Goal: Task Accomplishment & Management: Use online tool/utility

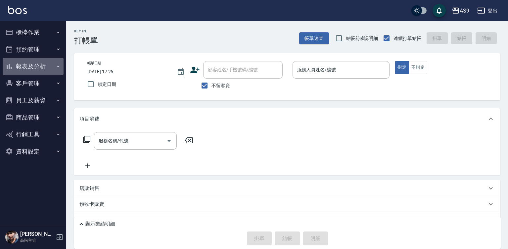
click at [42, 67] on button "報表及分析" at bounding box center [33, 66] width 61 height 17
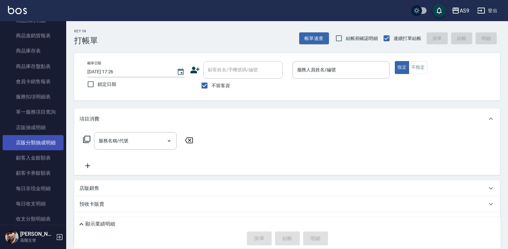
scroll to position [496, 0]
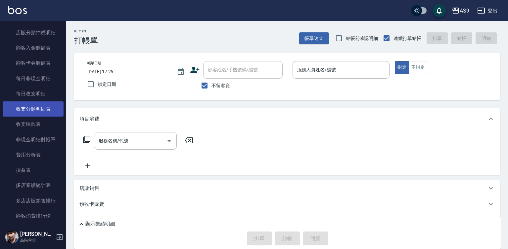
click at [42, 106] on link "收支分類明細表" at bounding box center [33, 109] width 61 height 15
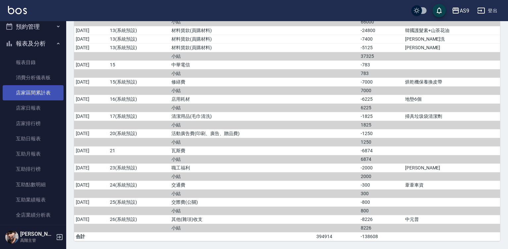
scroll to position [33, 0]
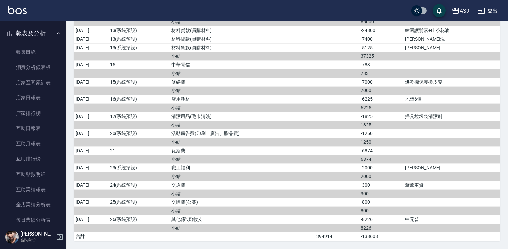
click at [50, 37] on button "報表及分析" at bounding box center [33, 33] width 61 height 17
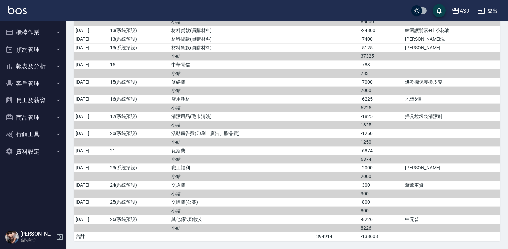
scroll to position [0, 0]
click at [49, 35] on button "櫃檯作業" at bounding box center [33, 32] width 61 height 17
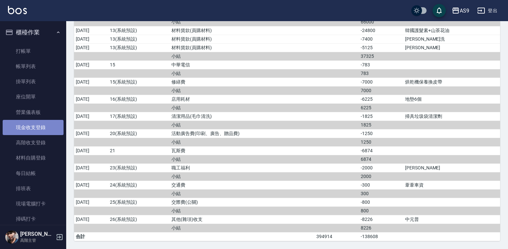
click at [52, 127] on link "現金收支登錄" at bounding box center [33, 127] width 61 height 15
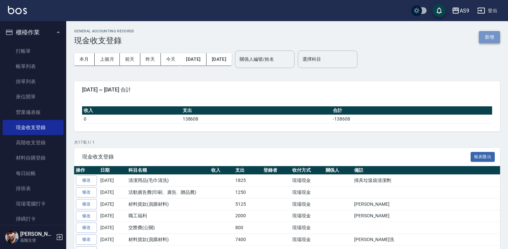
click at [489, 39] on button "新增" at bounding box center [488, 37] width 21 height 12
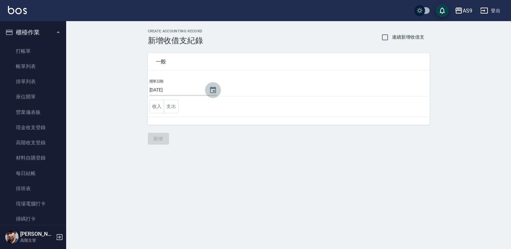
click at [210, 90] on icon "Choose date, selected date is 2025-09-19" at bounding box center [213, 90] width 8 height 8
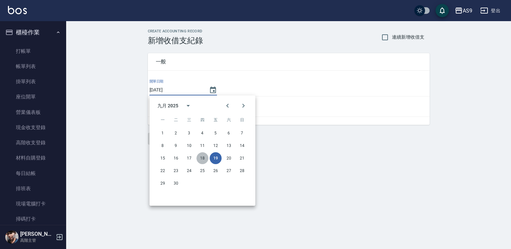
click at [202, 158] on button "18" at bounding box center [202, 158] width 12 height 12
type input "[DATE]"
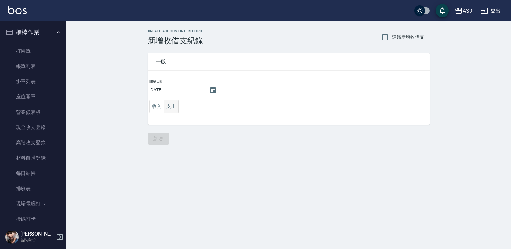
click at [174, 108] on button "支出" at bounding box center [171, 107] width 15 height 14
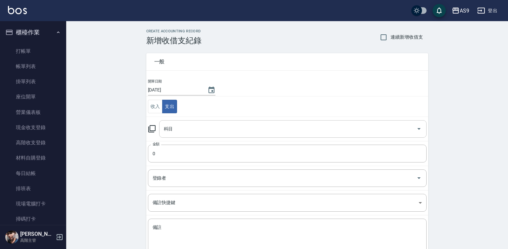
click at [182, 128] on input "科目" at bounding box center [287, 129] width 251 height 12
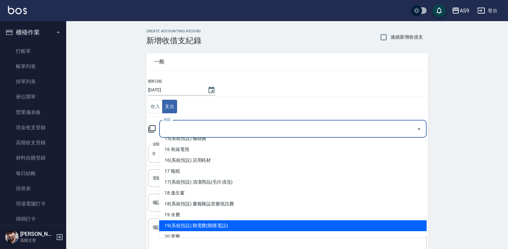
scroll to position [231, 0]
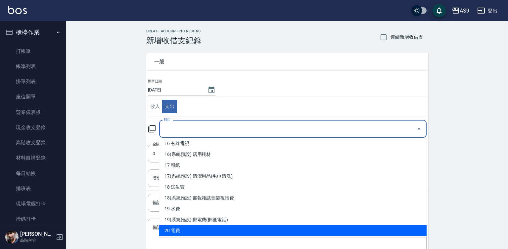
click at [194, 228] on li "20 電費" at bounding box center [292, 231] width 267 height 11
type input "20 電費"
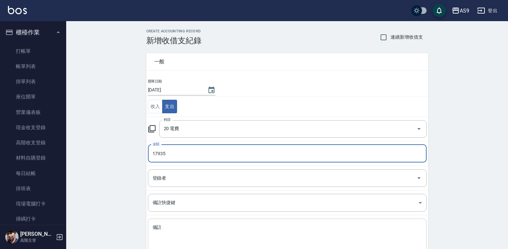
type input "17935"
click at [169, 227] on textarea "備註" at bounding box center [286, 236] width 269 height 22
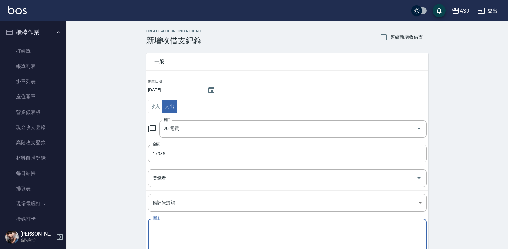
click at [312, 237] on textarea "備註" at bounding box center [286, 236] width 269 height 22
click at [278, 238] on textarea "備註" at bounding box center [286, 236] width 269 height 22
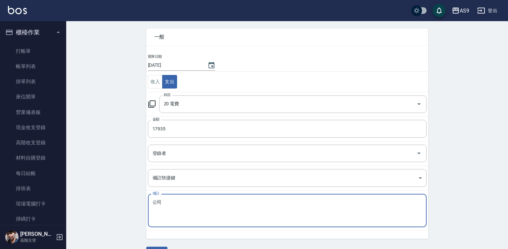
scroll to position [43, 0]
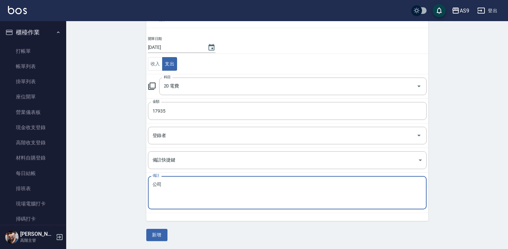
type textarea "公司"
click at [159, 189] on textarea "備註" at bounding box center [286, 193] width 269 height 22
type textarea "公司"
click at [158, 236] on button "新增" at bounding box center [156, 235] width 21 height 12
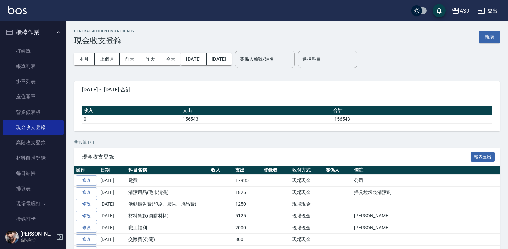
scroll to position [132, 0]
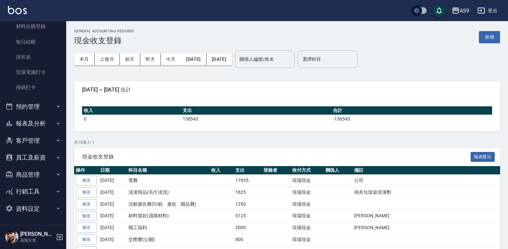
click at [44, 125] on button "報表及分析" at bounding box center [33, 123] width 61 height 17
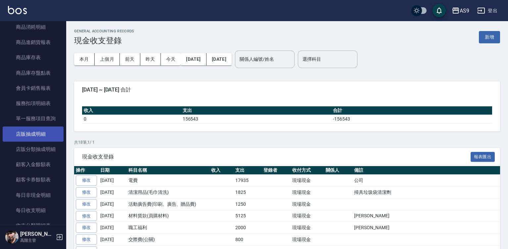
scroll to position [694, 0]
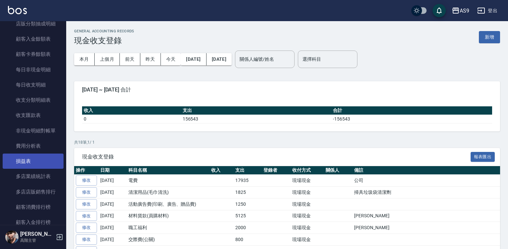
click at [39, 164] on link "損益表" at bounding box center [33, 161] width 61 height 15
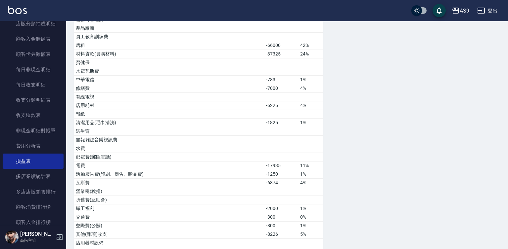
scroll to position [265, 0]
